Goal: Task Accomplishment & Management: Manage account settings

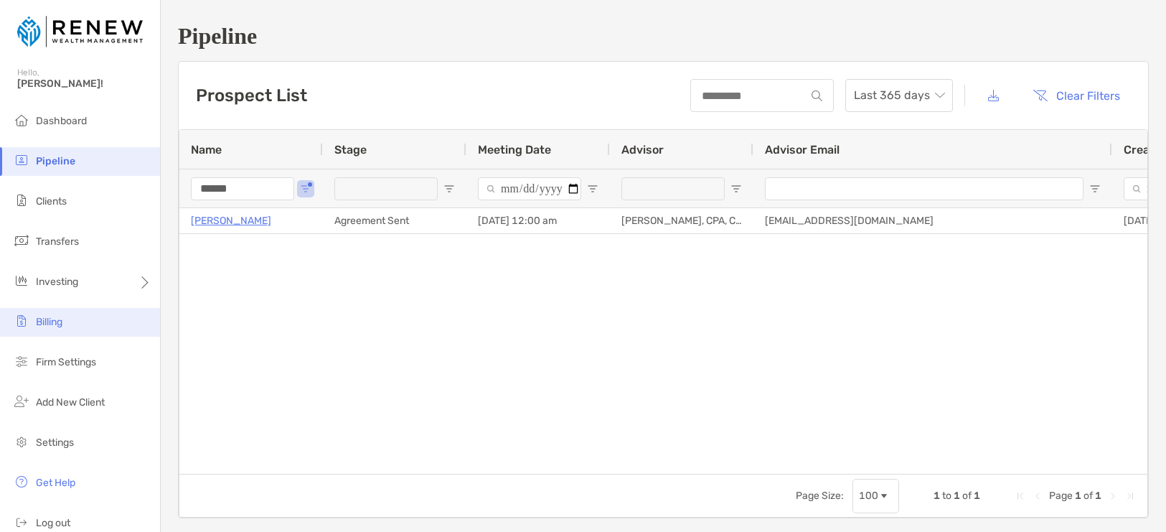
click at [65, 316] on li "Billing" at bounding box center [80, 322] width 160 height 29
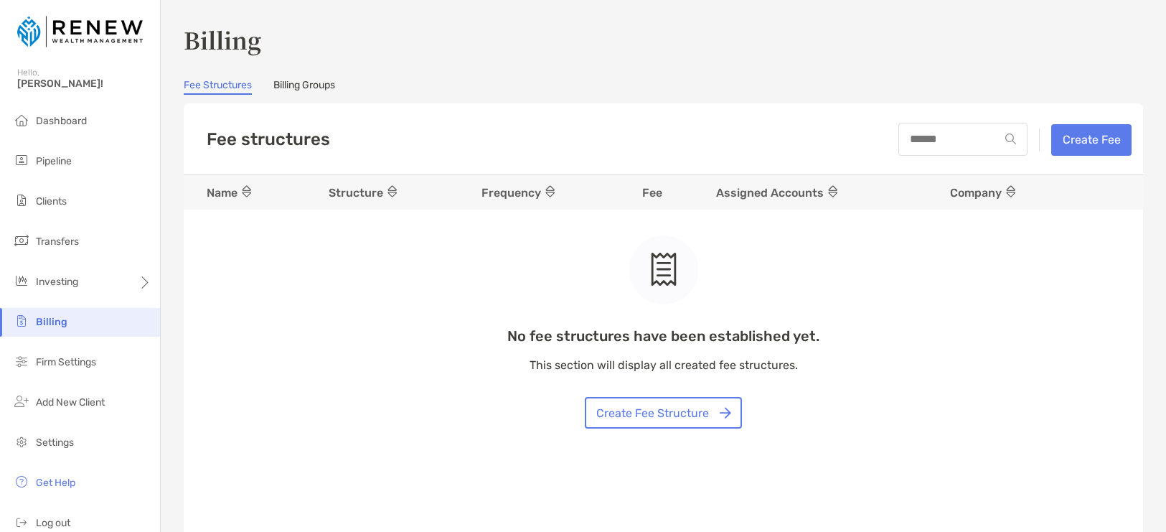
click at [325, 88] on link "Billing Groups" at bounding box center [304, 87] width 62 height 16
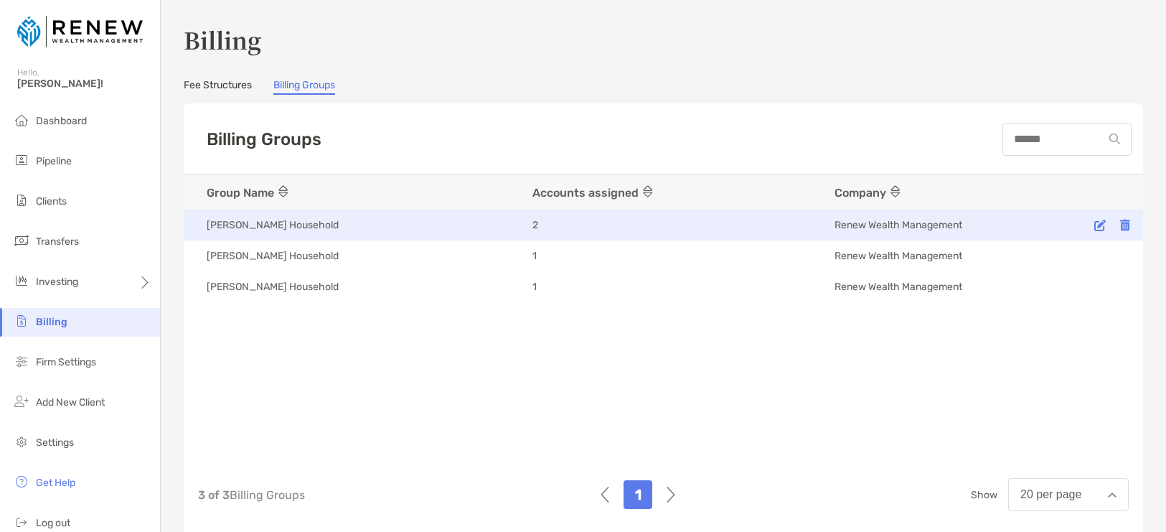
click at [585, 228] on div "2" at bounding box center [668, 225] width 273 height 14
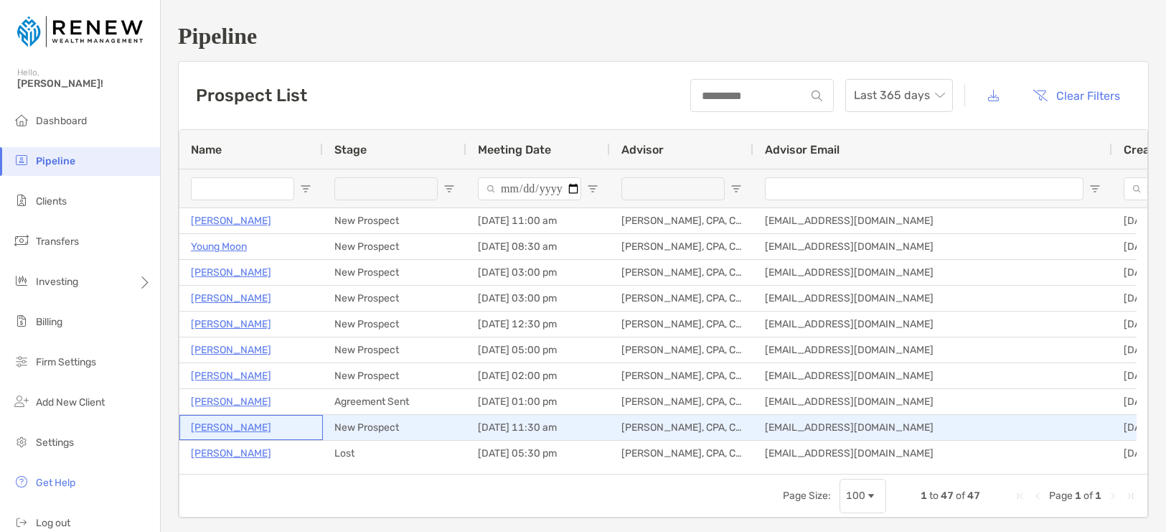
click at [252, 428] on p "[PERSON_NAME]" at bounding box center [231, 427] width 80 height 18
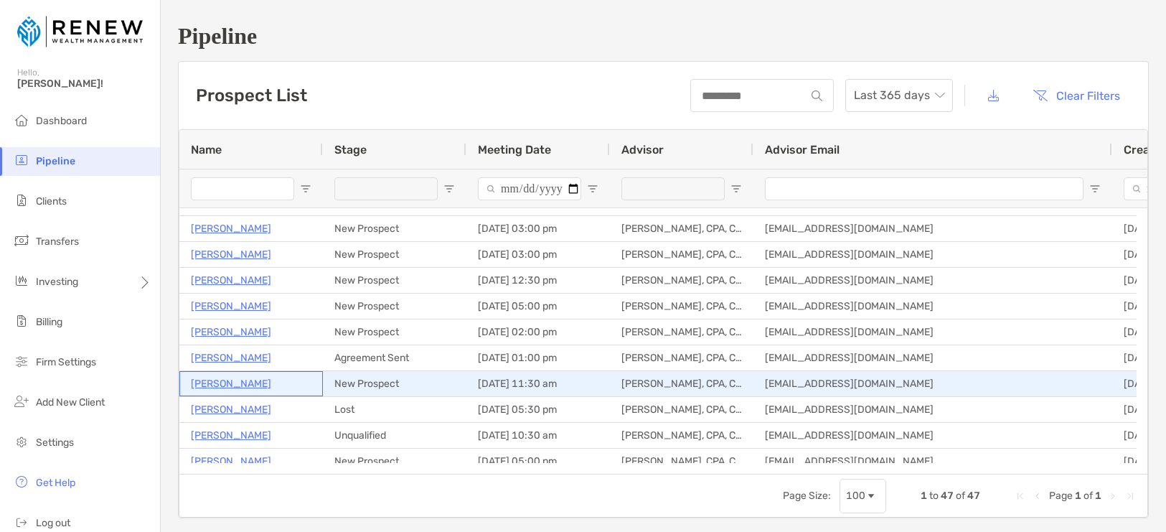
scroll to position [47, 0]
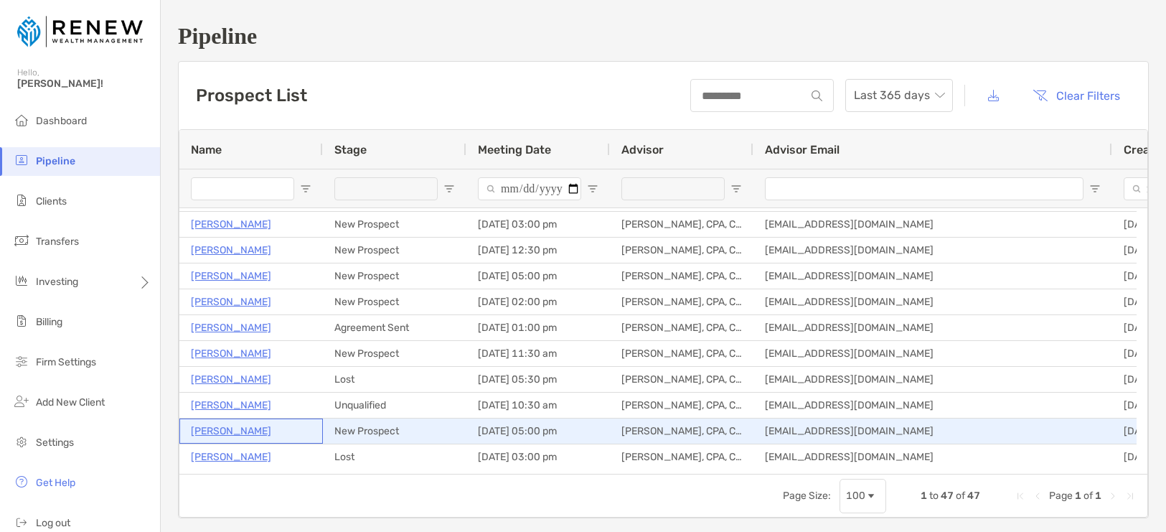
click at [227, 430] on p "Belinda Balz" at bounding box center [231, 431] width 80 height 18
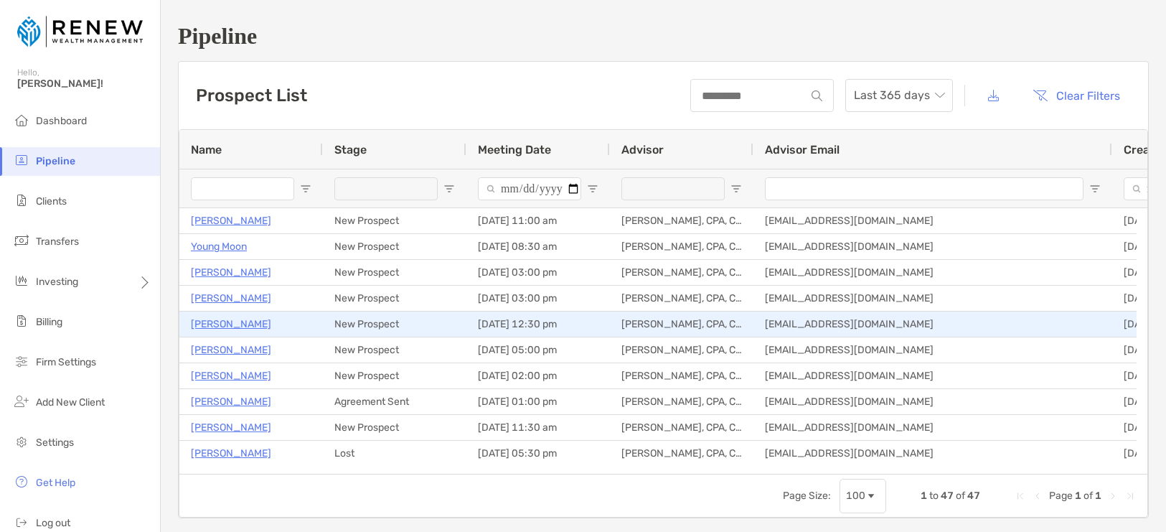
click at [238, 321] on p "Harry Moedinger" at bounding box center [231, 324] width 80 height 18
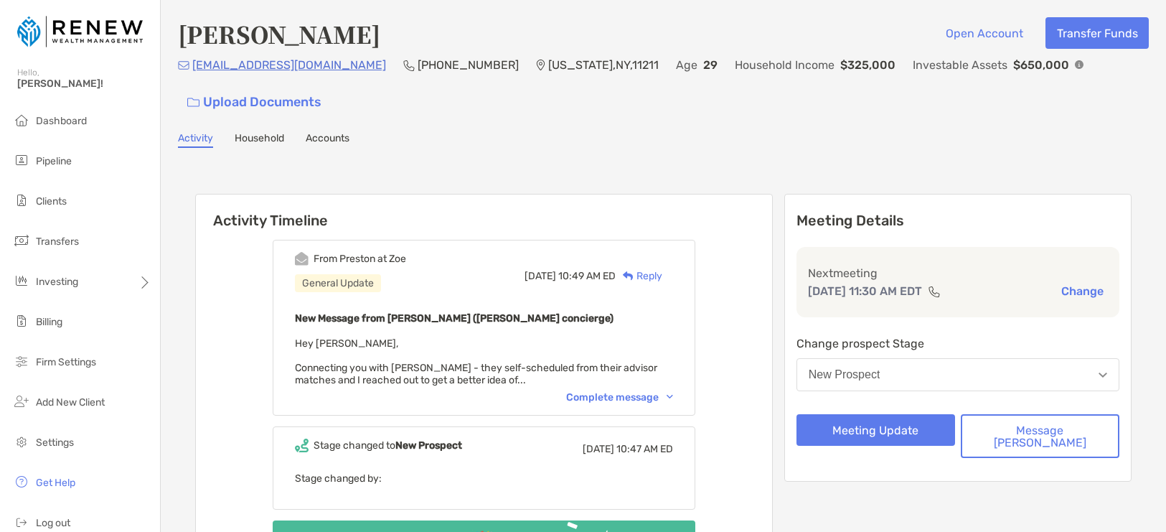
click at [658, 398] on div "Complete message" at bounding box center [619, 397] width 107 height 12
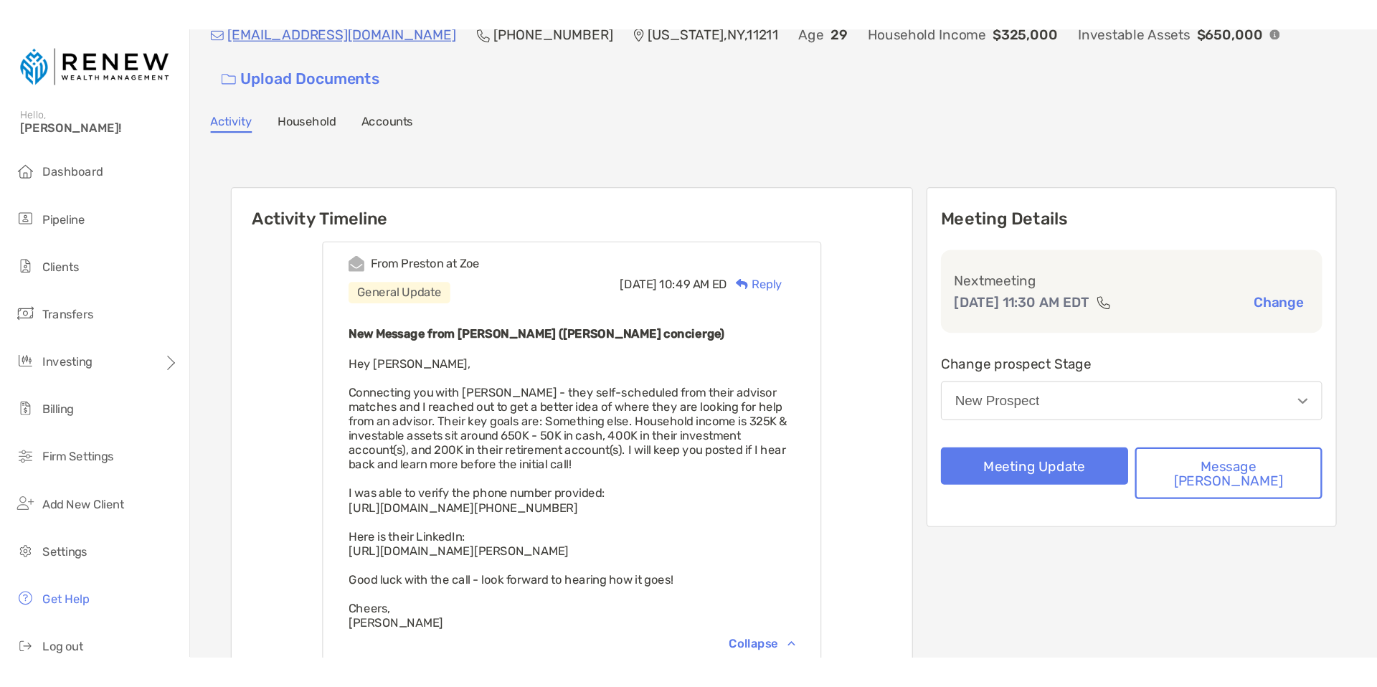
scroll to position [72, 0]
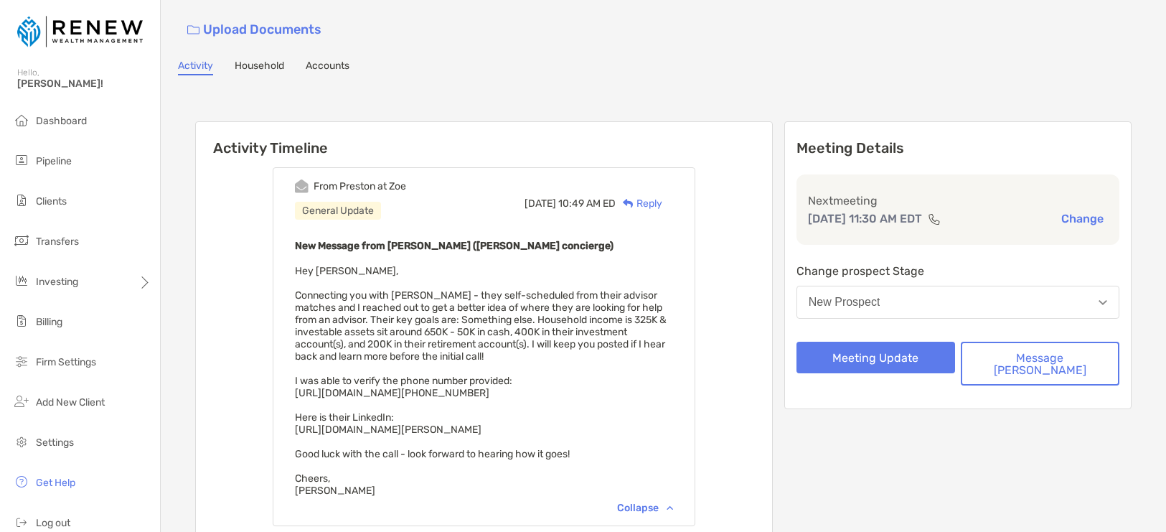
click at [386, 435] on div "New Message from Preston Buhrmaster (Zoe concierge) Hey James, Connecting you w…" at bounding box center [484, 367] width 378 height 260
drag, startPoint x: 316, startPoint y: 430, endPoint x: 536, endPoint y: 435, distance: 220.3
click at [536, 435] on div "New Message from Preston Buhrmaster (Zoe concierge) Hey James, Connecting you w…" at bounding box center [484, 367] width 378 height 260
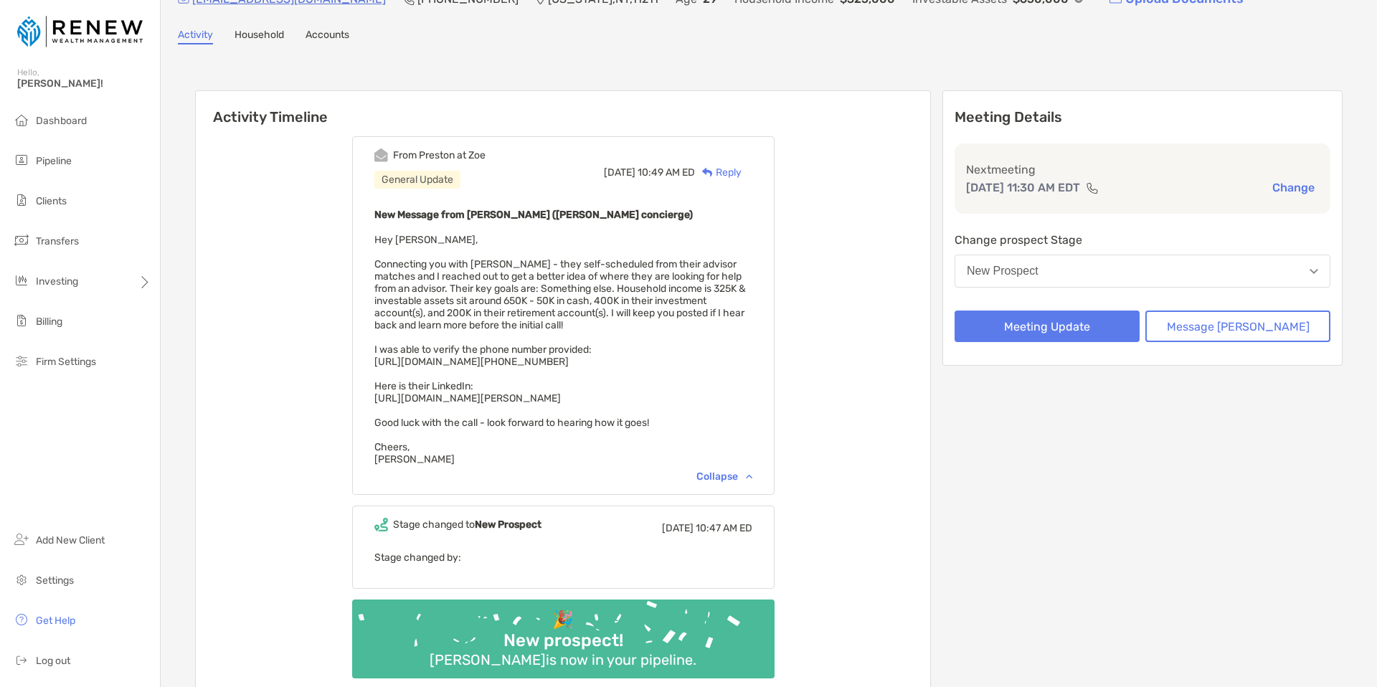
scroll to position [79, 0]
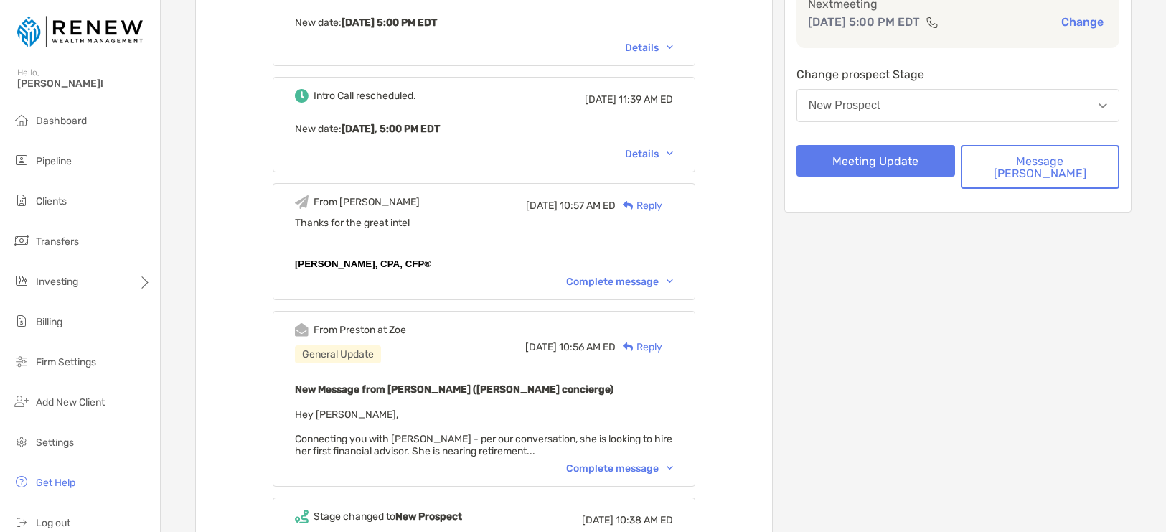
scroll to position [278, 0]
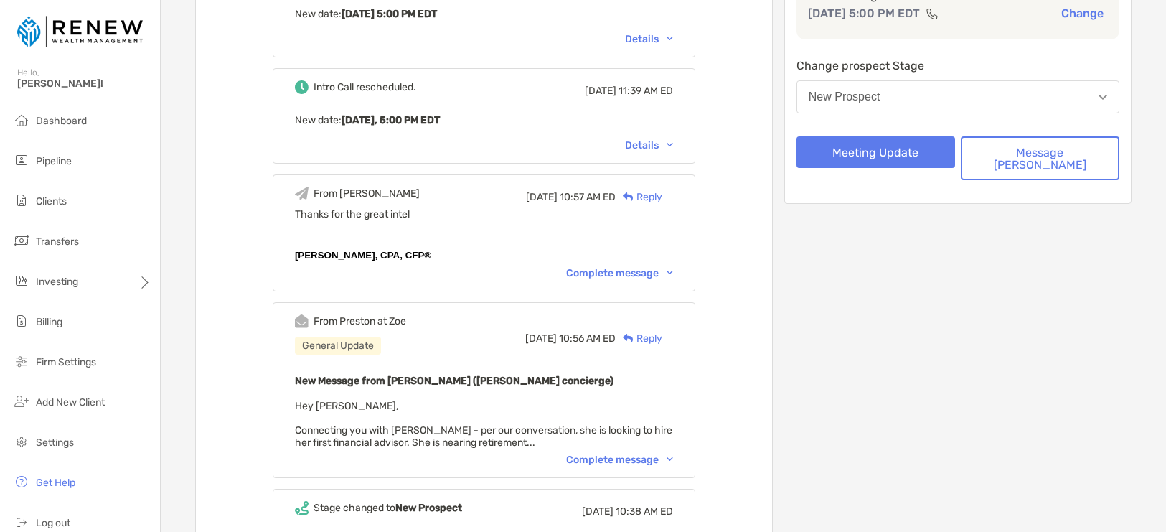
click at [670, 453] on div "Complete message" at bounding box center [619, 459] width 107 height 12
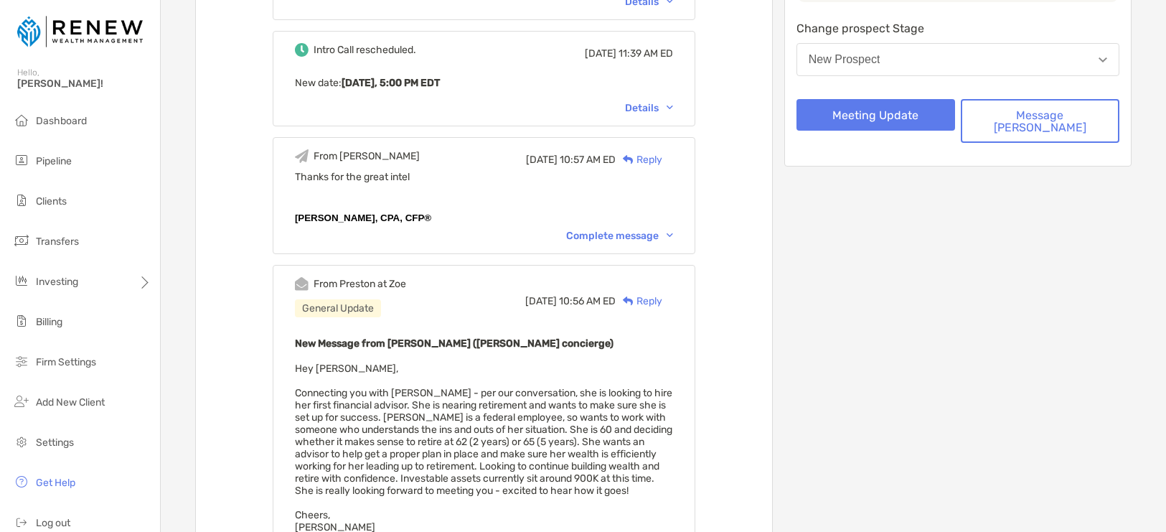
scroll to position [344, 0]
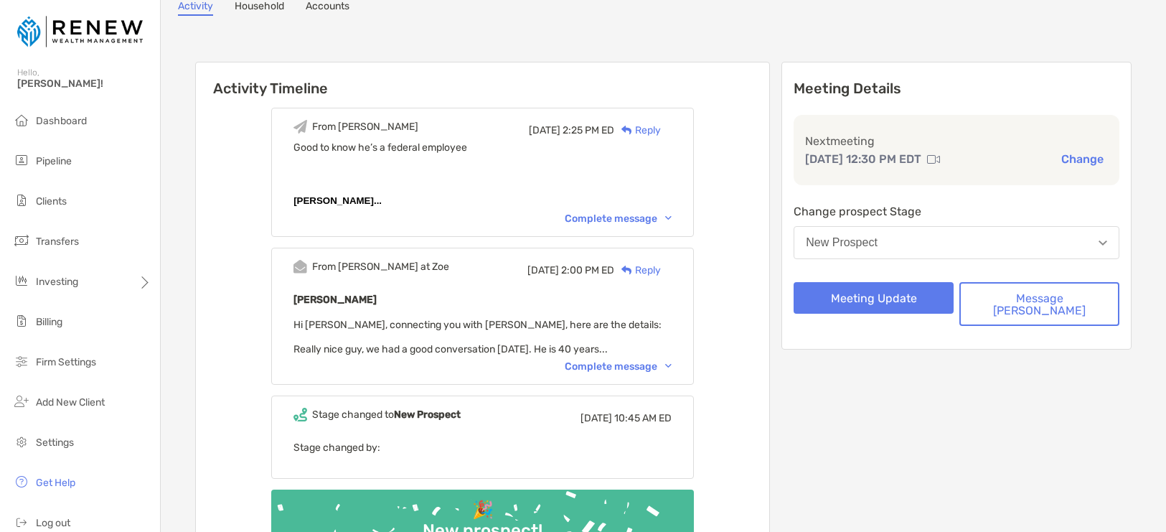
scroll to position [115, 0]
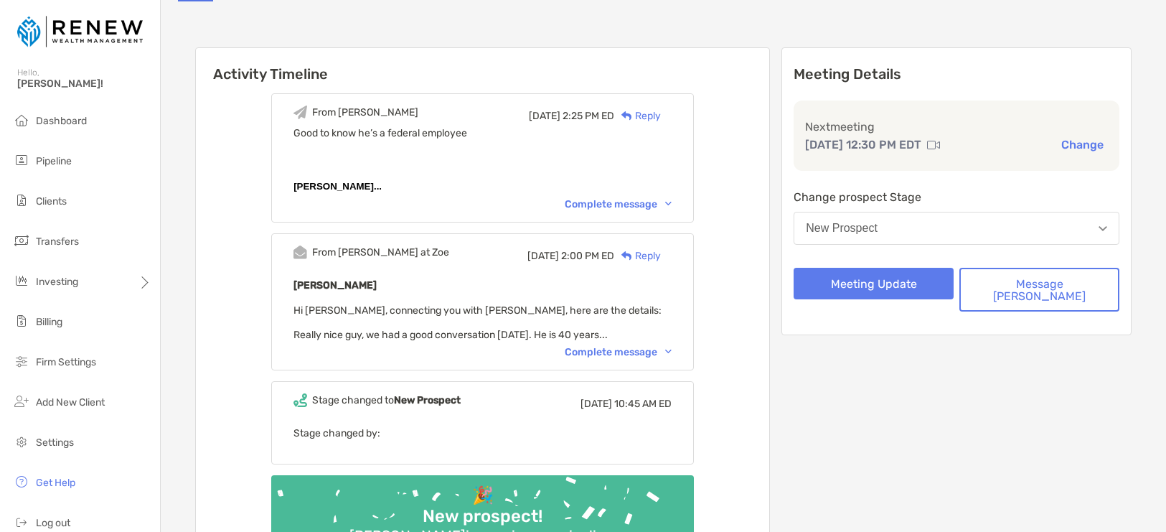
click at [641, 349] on div "Complete message" at bounding box center [618, 352] width 107 height 12
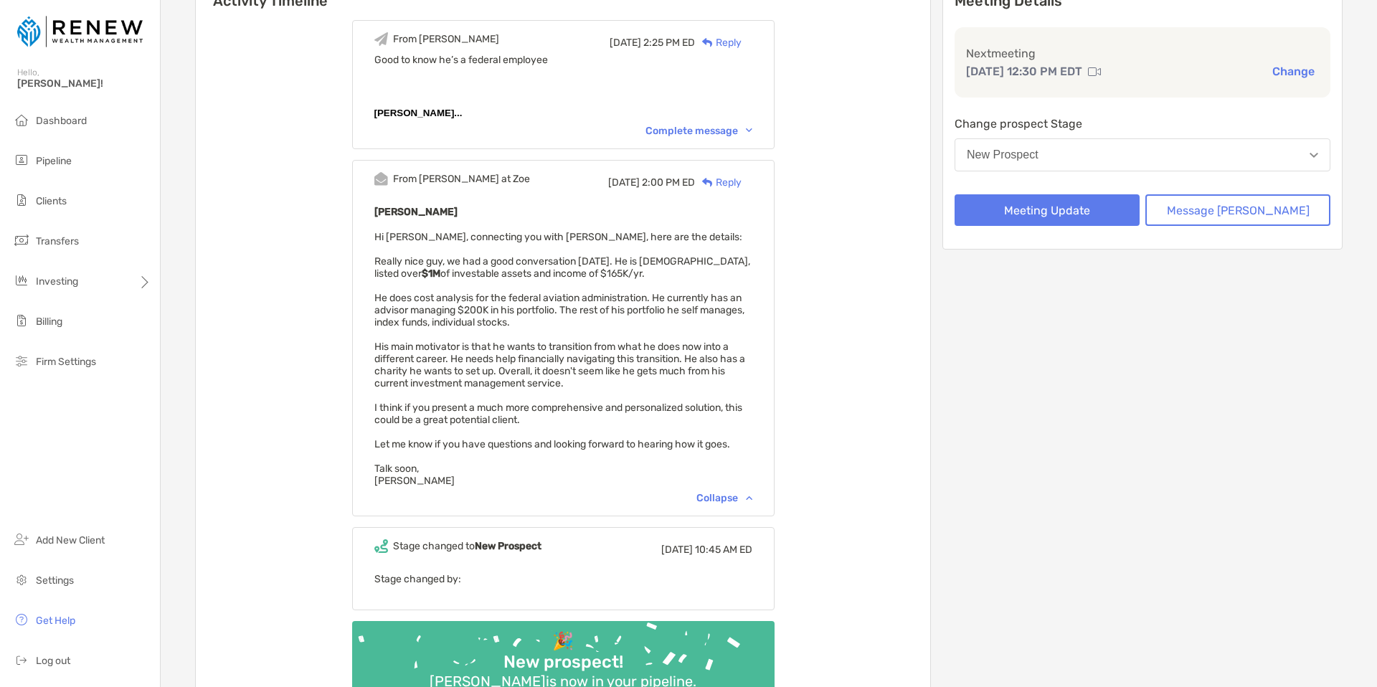
scroll to position [189, 0]
